Goal: Information Seeking & Learning: Learn about a topic

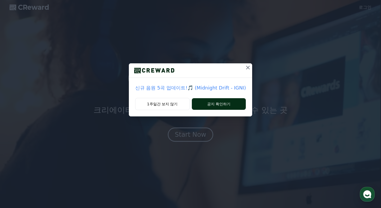
click at [210, 104] on button "공지 확인하기" at bounding box center [219, 104] width 54 height 12
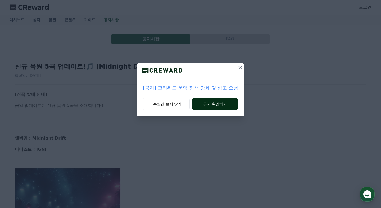
click at [226, 107] on button "공지 확인하기" at bounding box center [215, 104] width 46 height 12
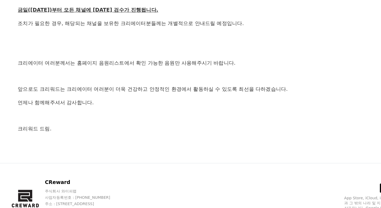
scroll to position [283, 0]
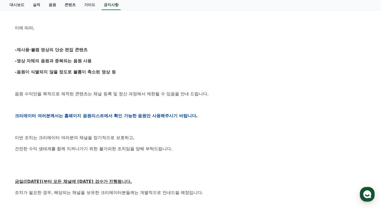
scroll to position [0, 0]
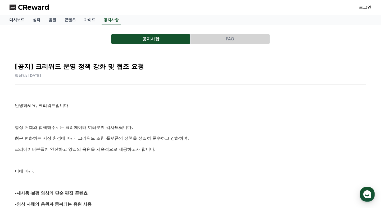
click at [16, 19] on link "대시보드" at bounding box center [16, 20] width 23 height 10
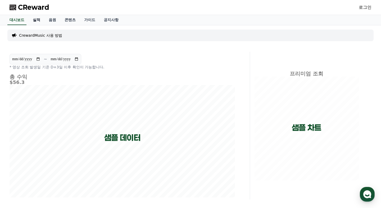
click at [33, 19] on link "실적" at bounding box center [37, 20] width 16 height 10
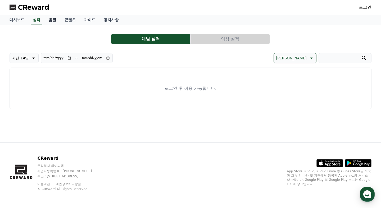
click at [46, 19] on link "음원" at bounding box center [52, 20] width 16 height 10
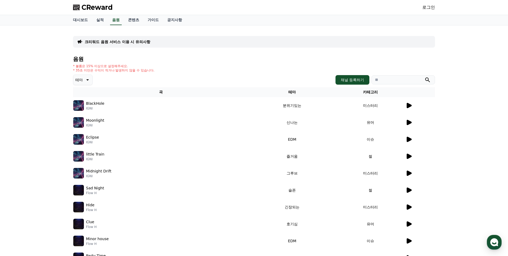
click at [381, 57] on div "크리워드 음원 서비스 이용 시 유의사항 음원 * 볼륨은 15% 이상으로 설정해주세요. * 35초 미만은 수익이 적거나 발생하지 않을 수 있습니…" at bounding box center [254, 153] width 508 height 256
